Goal: Task Accomplishment & Management: Manage account settings

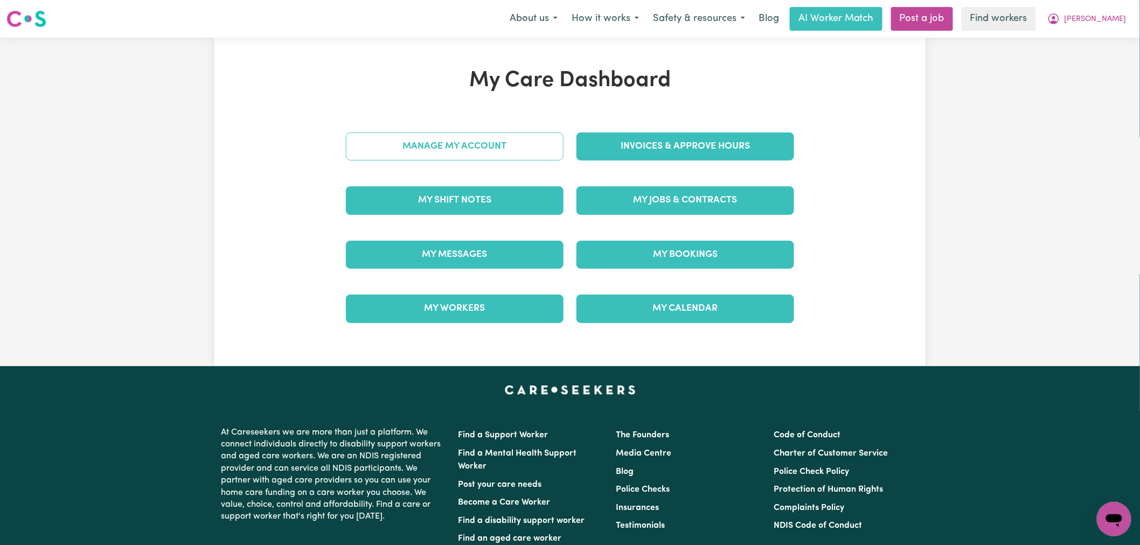
click at [392, 144] on link "Manage My Account" at bounding box center [455, 146] width 218 height 28
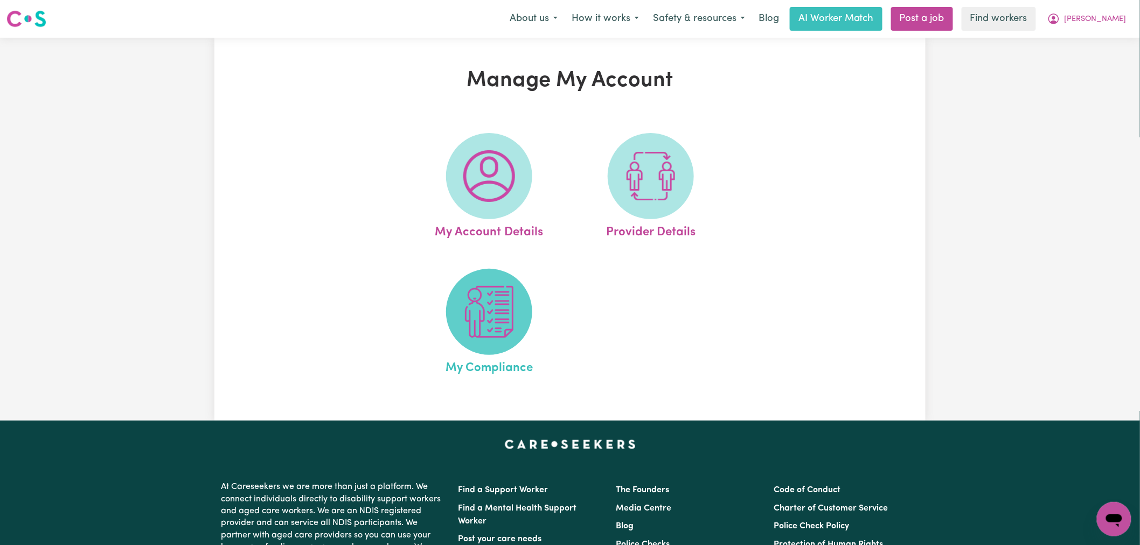
click at [480, 317] on img at bounding box center [489, 312] width 52 height 52
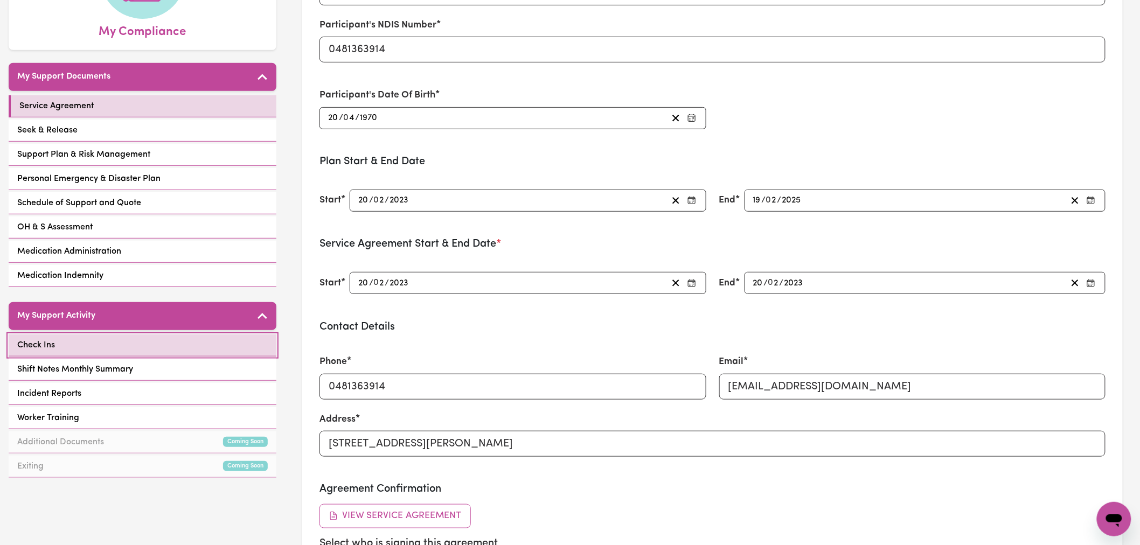
click at [132, 334] on link "Check Ins" at bounding box center [143, 345] width 268 height 22
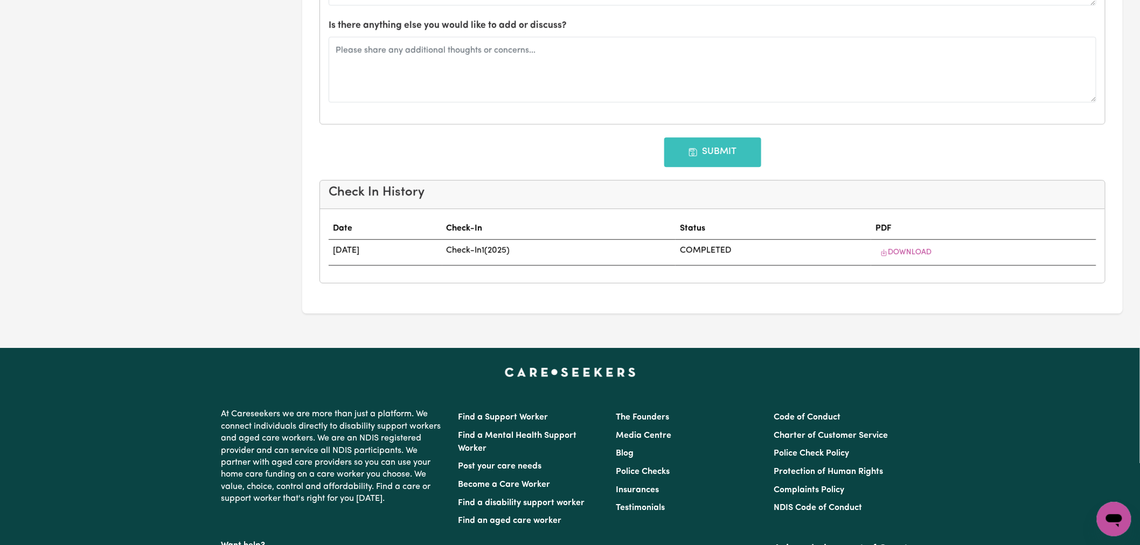
scroll to position [1312, 0]
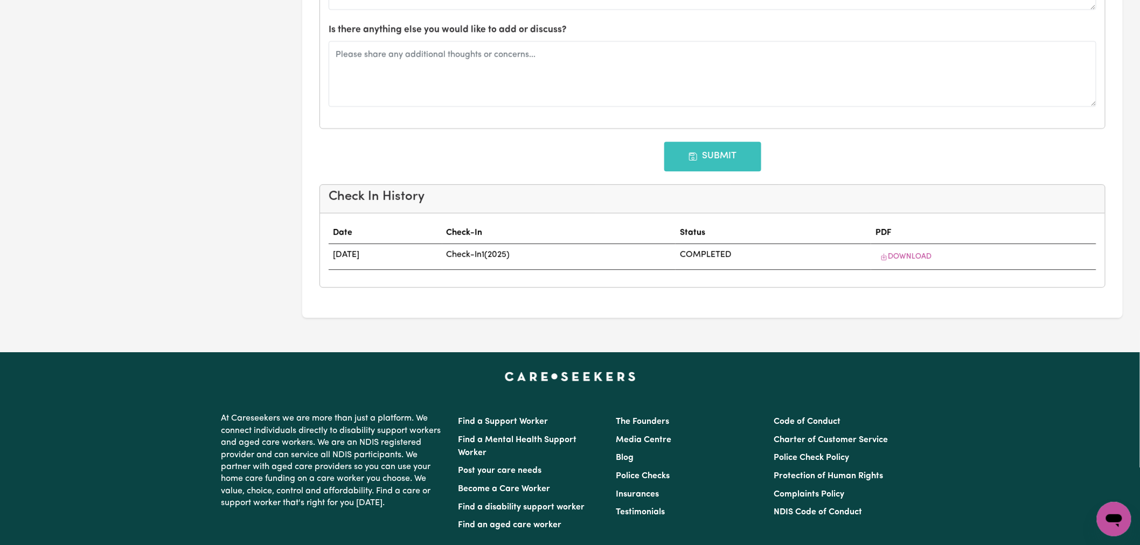
click at [409, 265] on td "[DATE]" at bounding box center [386, 257] width 114 height 26
